Goal: Navigation & Orientation: Find specific page/section

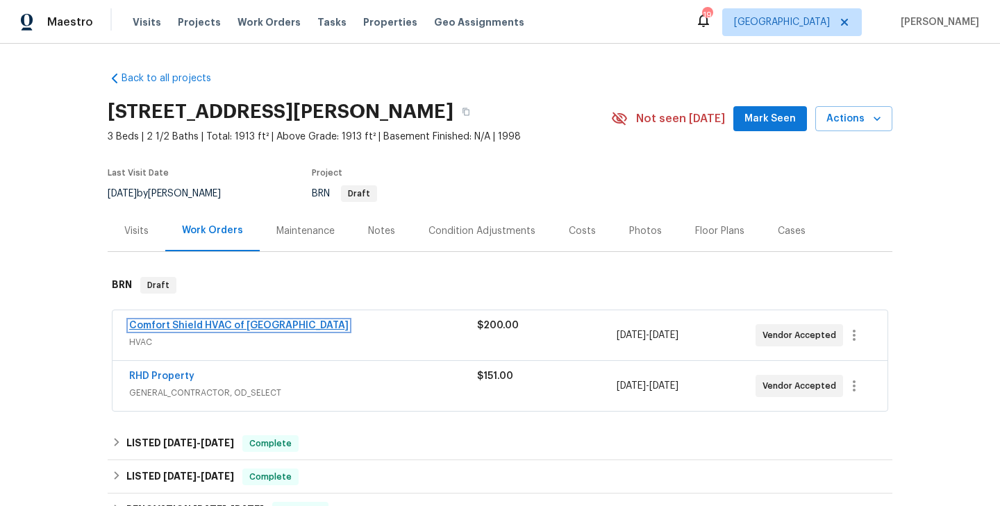
click at [195, 329] on link "Comfort Shield HVAC of NC" at bounding box center [239, 326] width 220 height 10
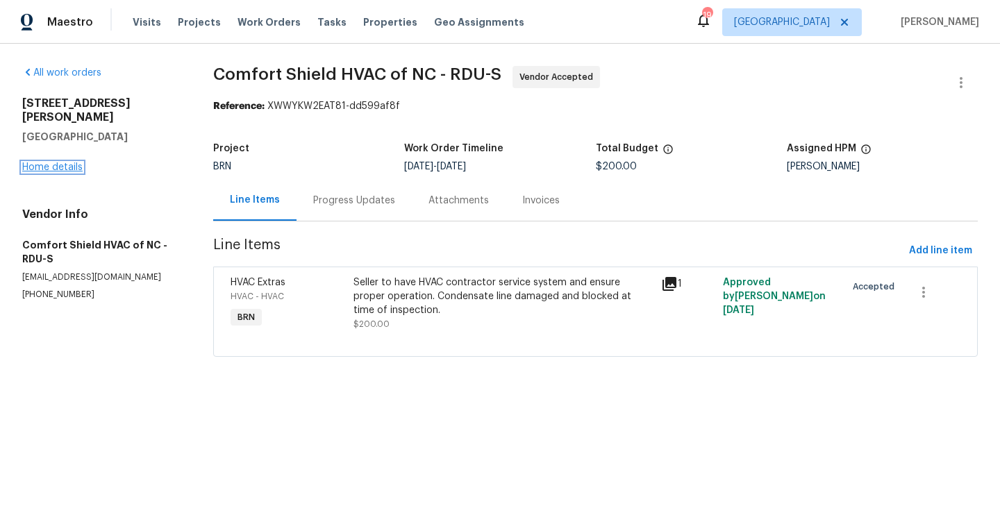
click at [52, 163] on link "Home details" at bounding box center [52, 168] width 60 height 10
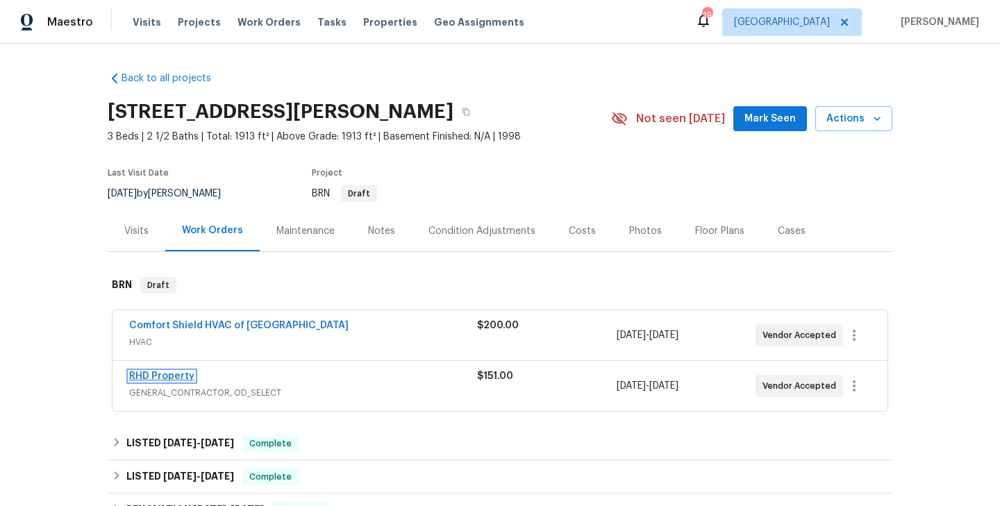
click at [170, 374] on link "RHD Property" at bounding box center [161, 377] width 65 height 10
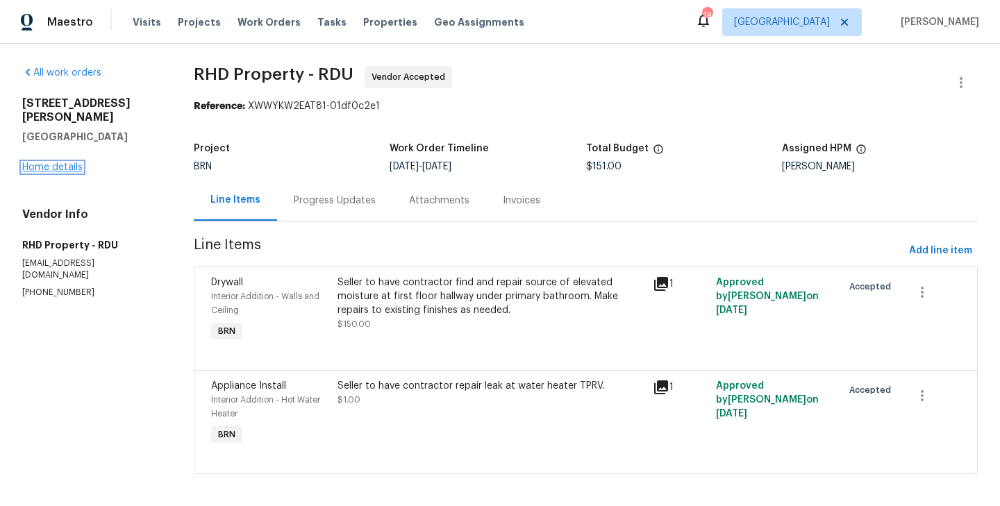
click at [67, 163] on link "Home details" at bounding box center [52, 168] width 60 height 10
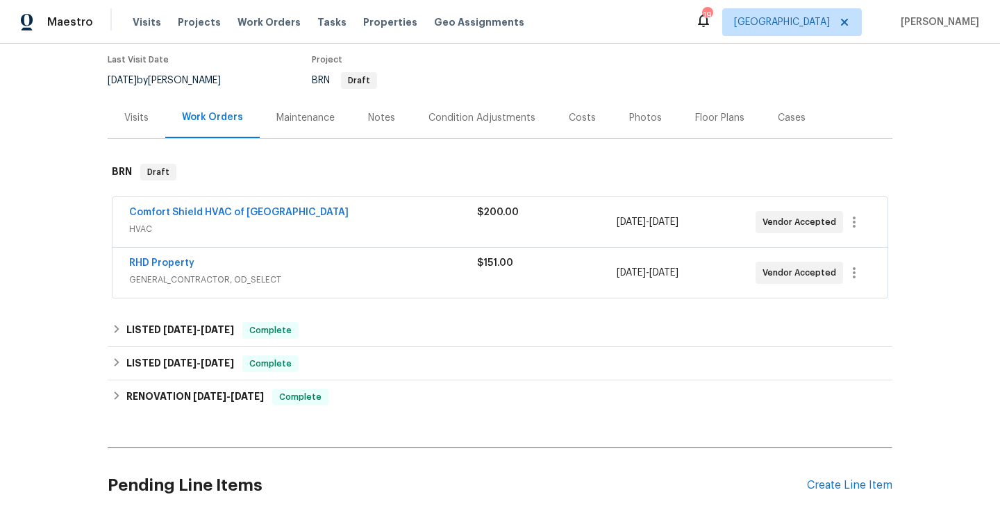
scroll to position [154, 0]
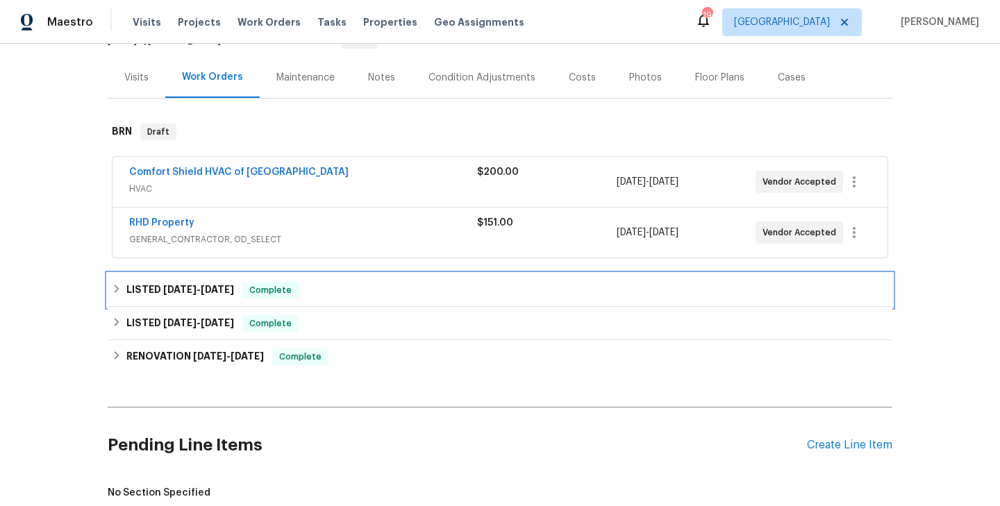
click at [317, 300] on div "LISTED 9/5/25 - 9/12/25 Complete" at bounding box center [500, 290] width 785 height 33
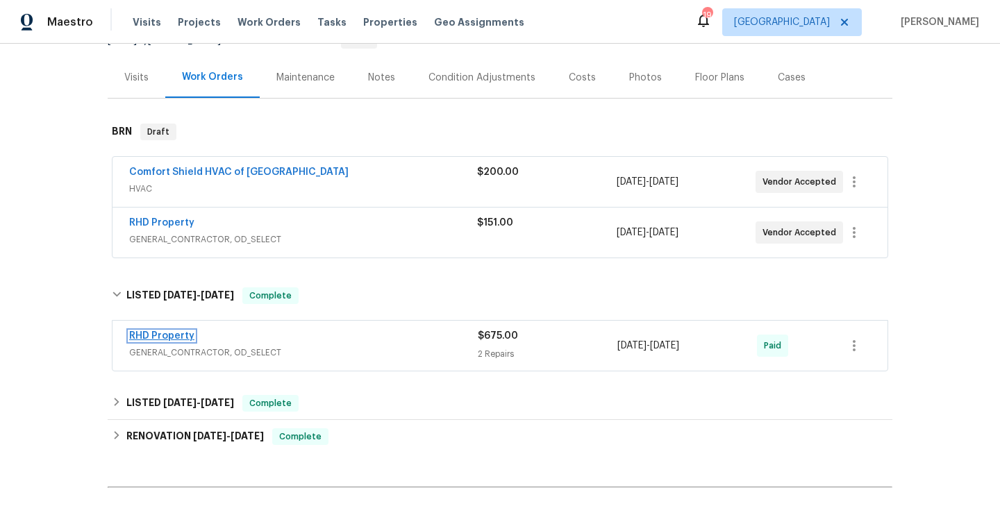
click at [167, 334] on link "RHD Property" at bounding box center [161, 336] width 65 height 10
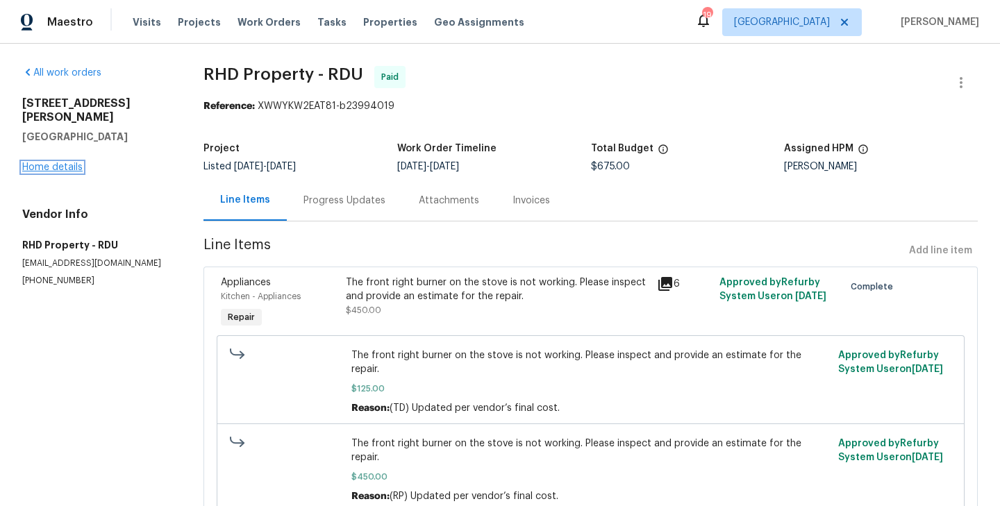
click at [65, 163] on link "Home details" at bounding box center [52, 168] width 60 height 10
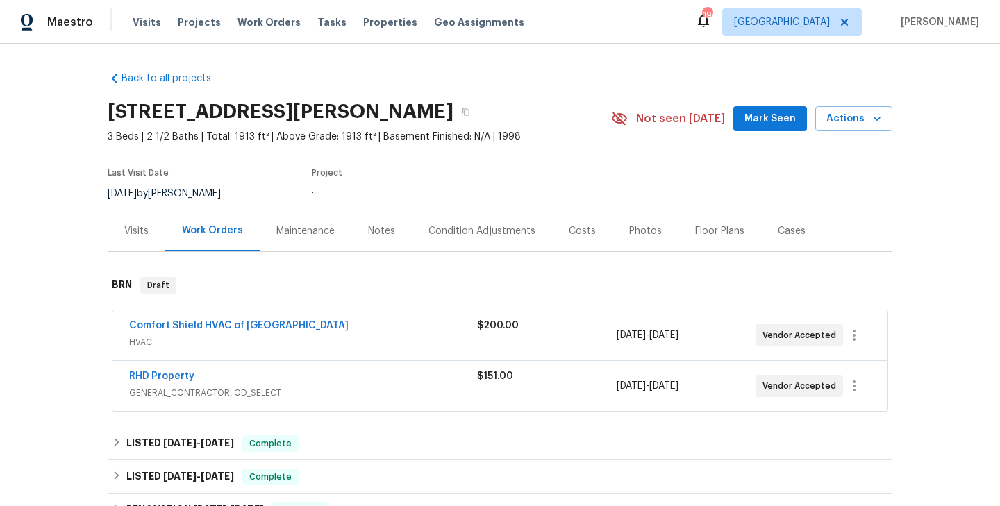
scroll to position [327, 0]
